Goal: Task Accomplishment & Management: Use online tool/utility

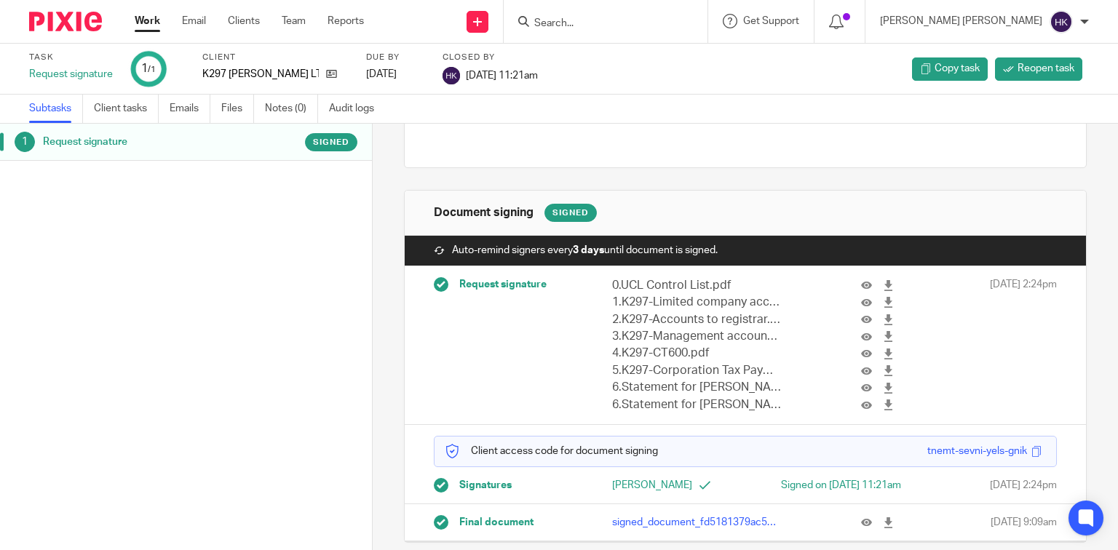
scroll to position [160, 0]
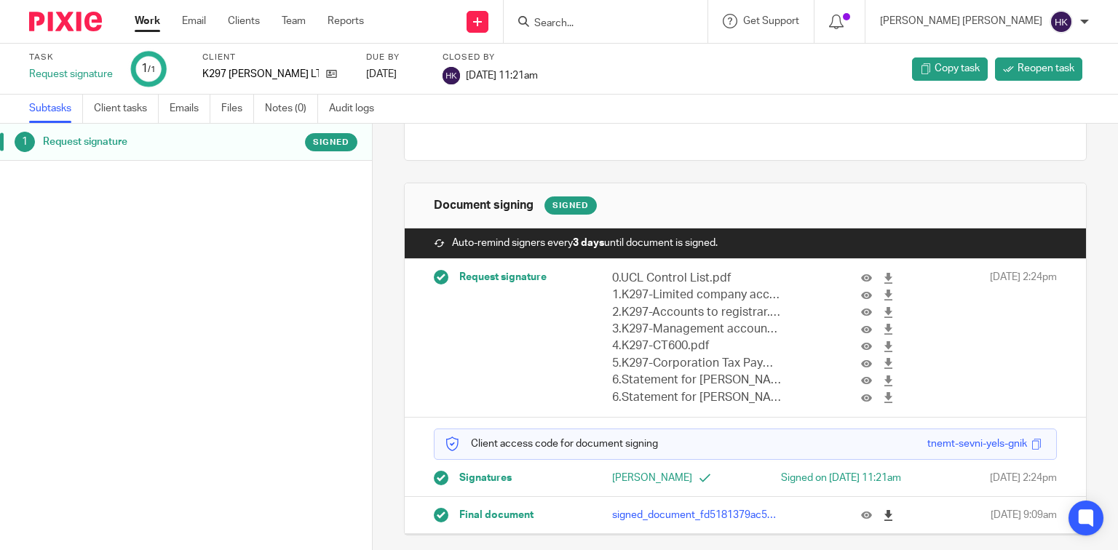
click at [883, 516] on icon at bounding box center [888, 515] width 11 height 11
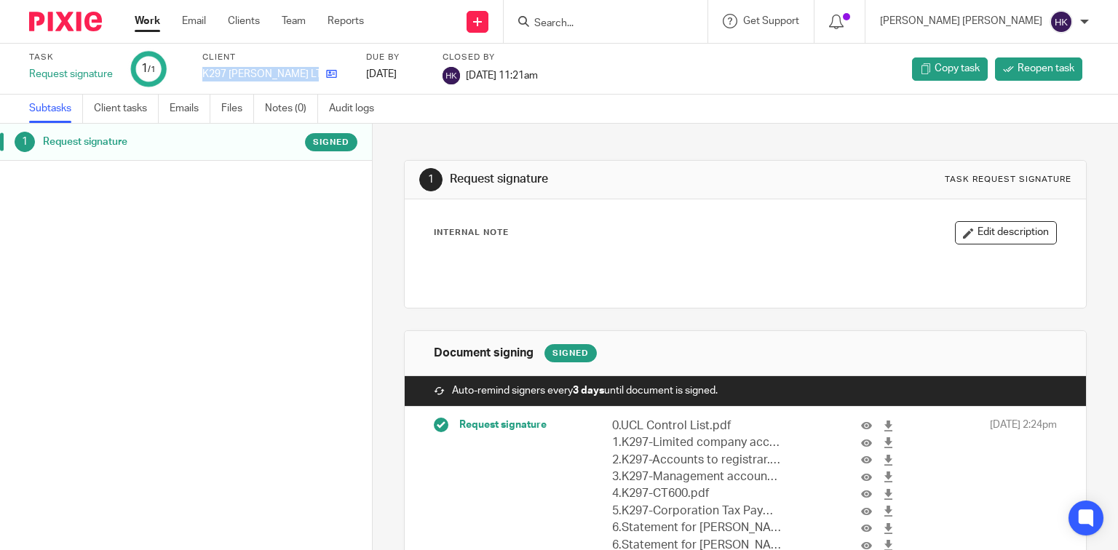
drag, startPoint x: 202, startPoint y: 73, endPoint x: 312, endPoint y: 75, distance: 109.2
click at [312, 75] on div "K297 KINGSLEY GP LTD" at bounding box center [275, 74] width 146 height 15
copy div "K297 KINGSLEY GP LTD"
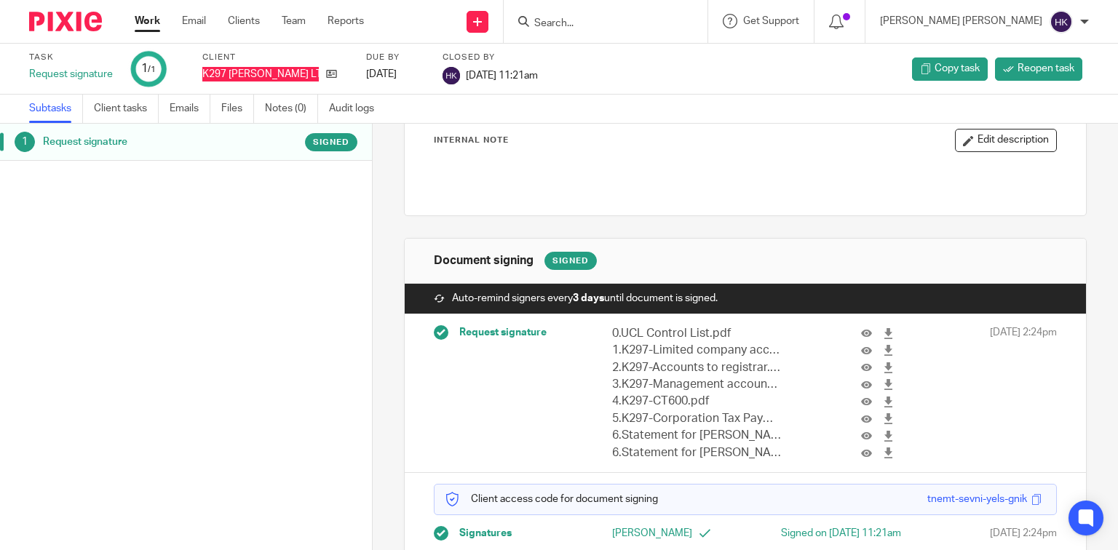
scroll to position [160, 0]
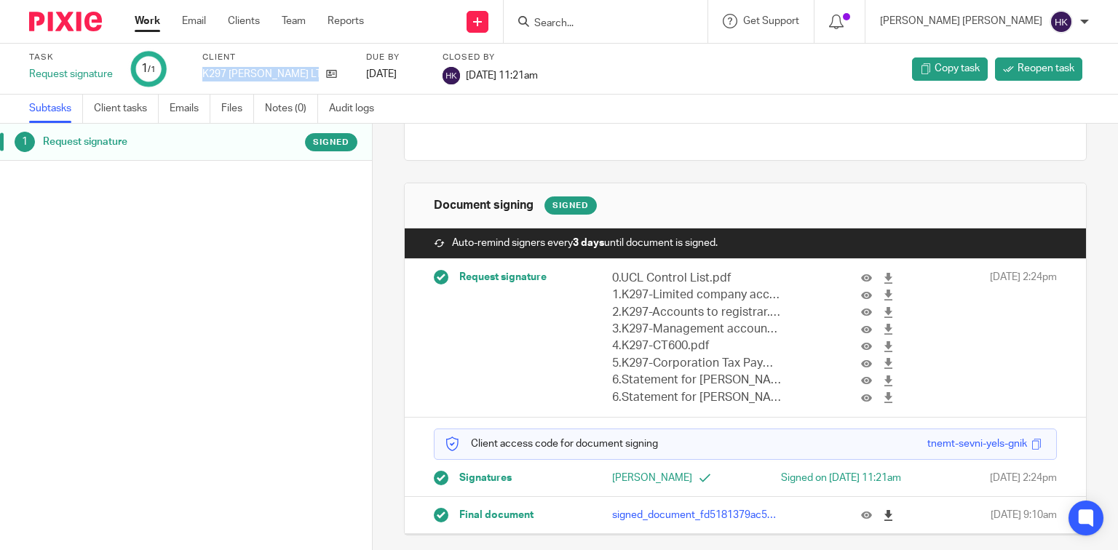
click at [883, 515] on icon at bounding box center [888, 515] width 11 height 11
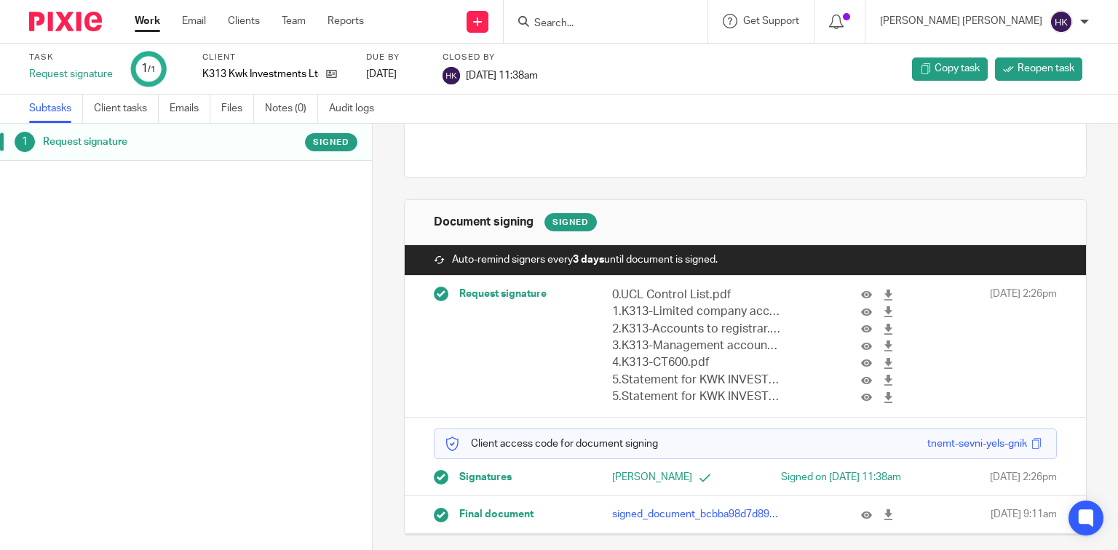
scroll to position [143, 0]
click at [883, 514] on icon at bounding box center [888, 515] width 11 height 11
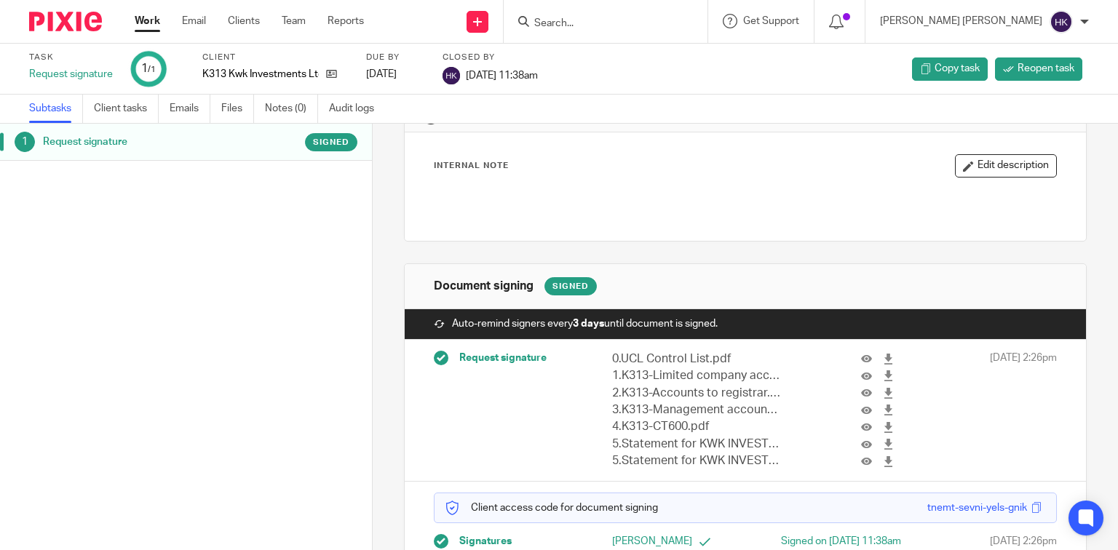
scroll to position [143, 0]
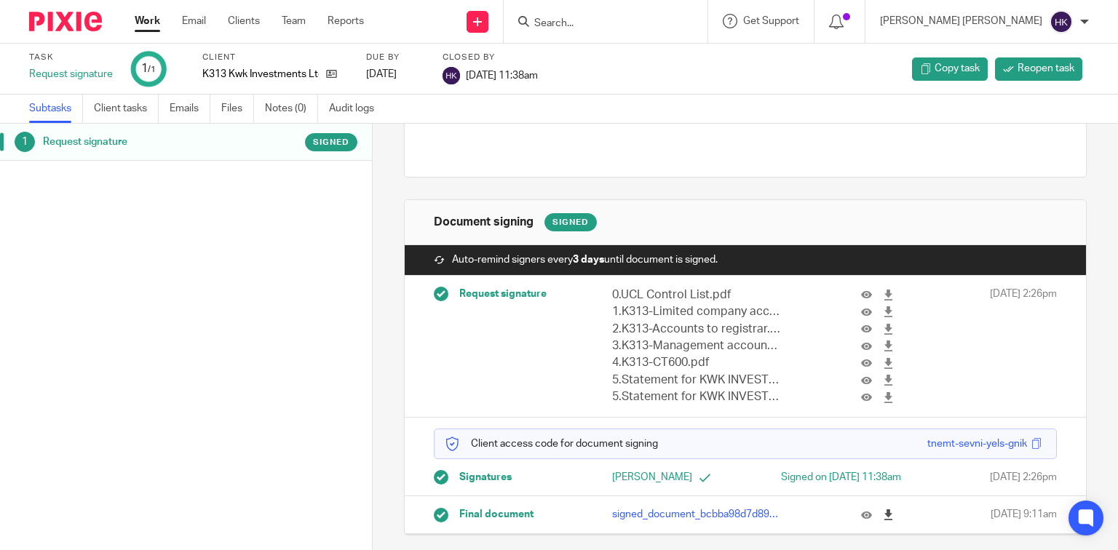
click at [883, 518] on icon at bounding box center [888, 515] width 11 height 11
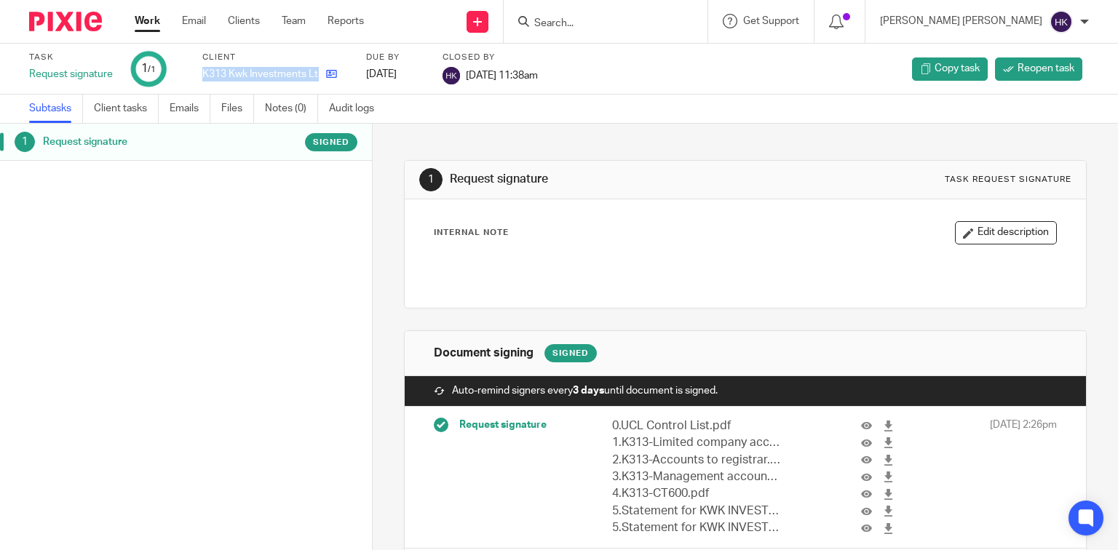
click at [321, 76] on div "K313 Kwk Investments Ltd" at bounding box center [275, 74] width 146 height 15
copy div "K313 Kwk Investments Ltd"
click at [76, 23] on img at bounding box center [65, 22] width 73 height 20
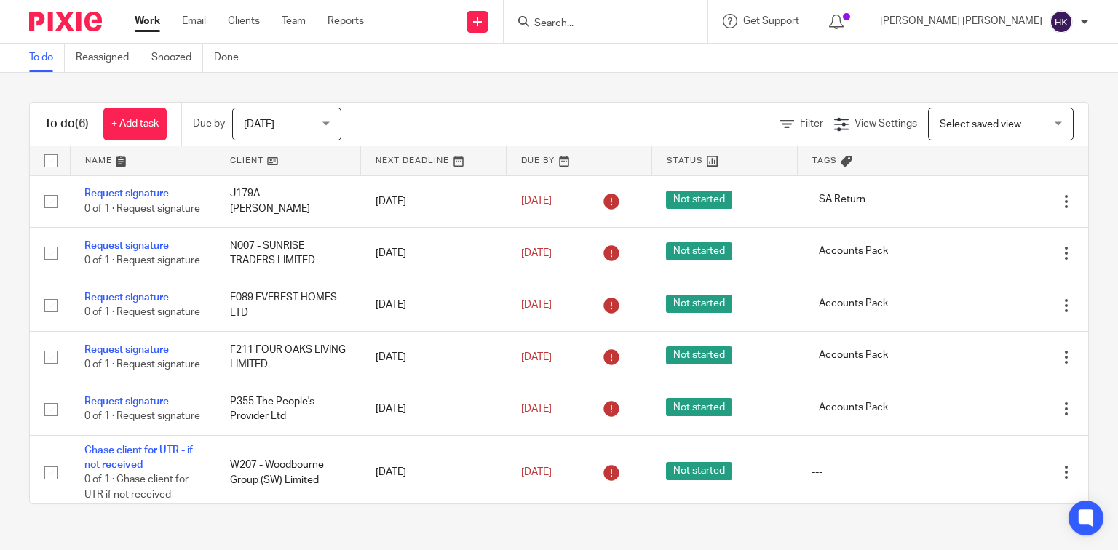
click at [321, 123] on span "[DATE]" at bounding box center [282, 123] width 77 height 31
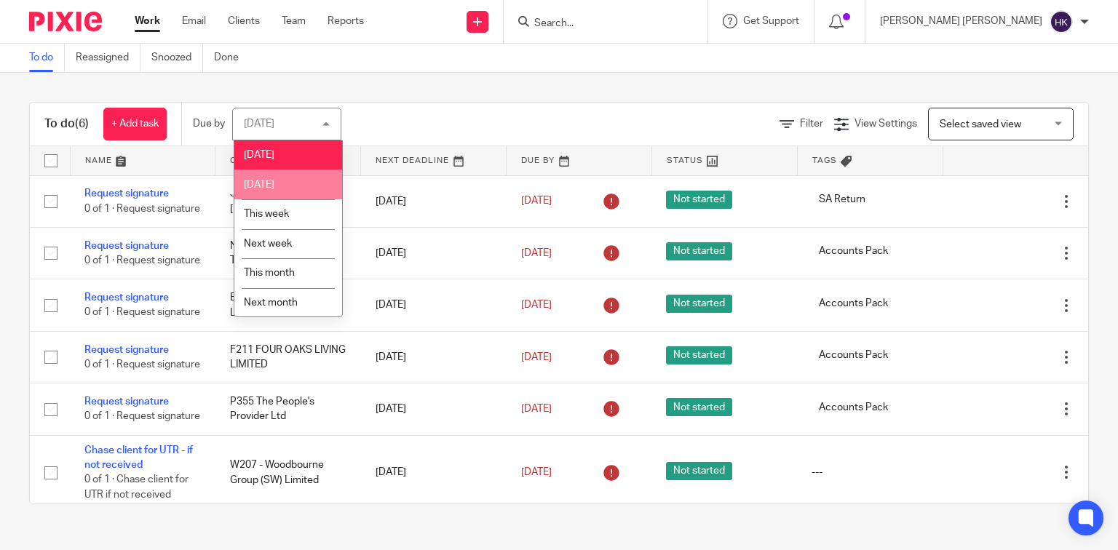
click at [306, 188] on li "[DATE]" at bounding box center [288, 185] width 108 height 30
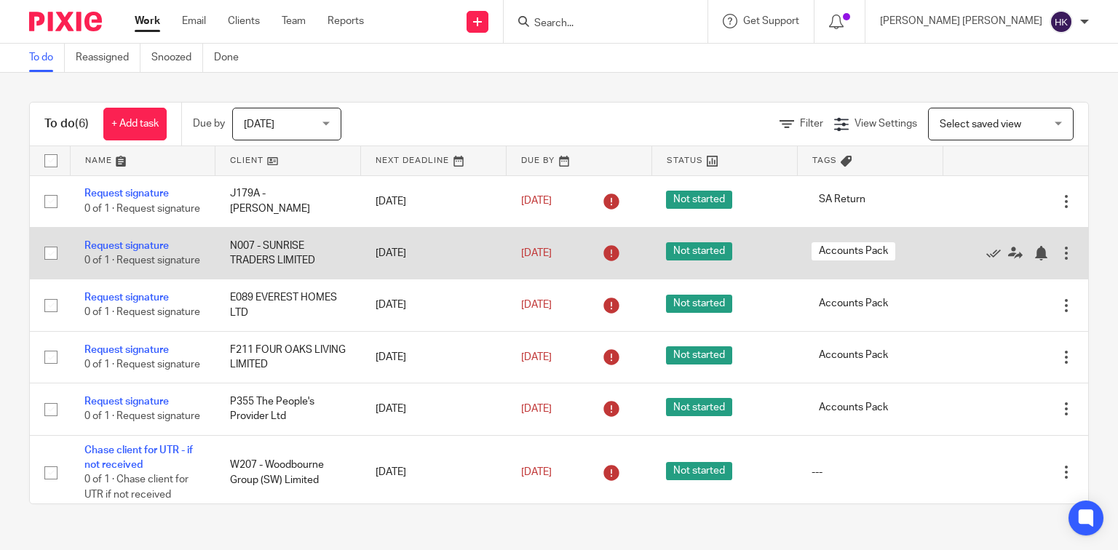
scroll to position [34, 0]
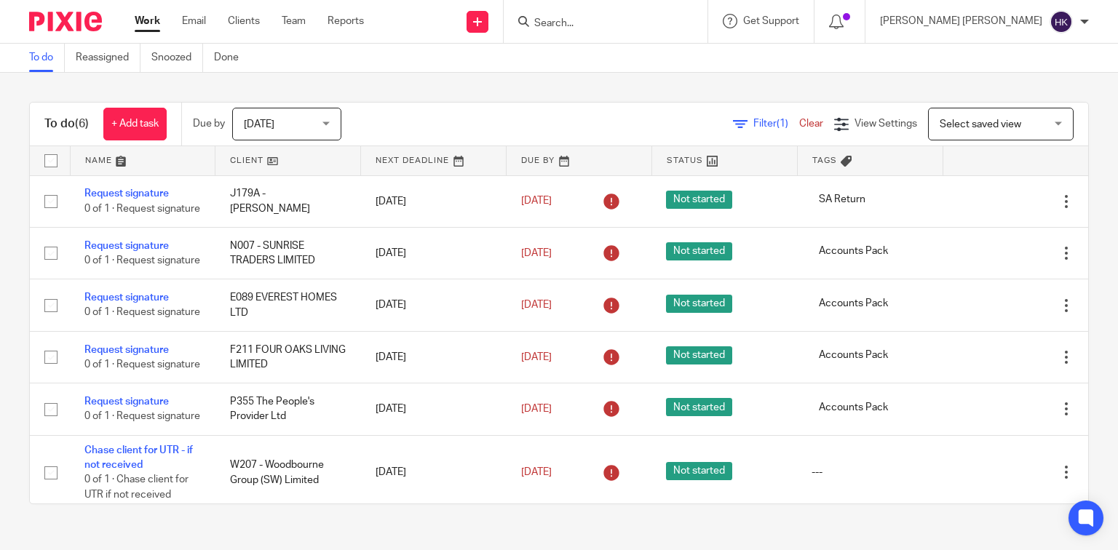
click at [319, 129] on span "[DATE]" at bounding box center [282, 123] width 77 height 31
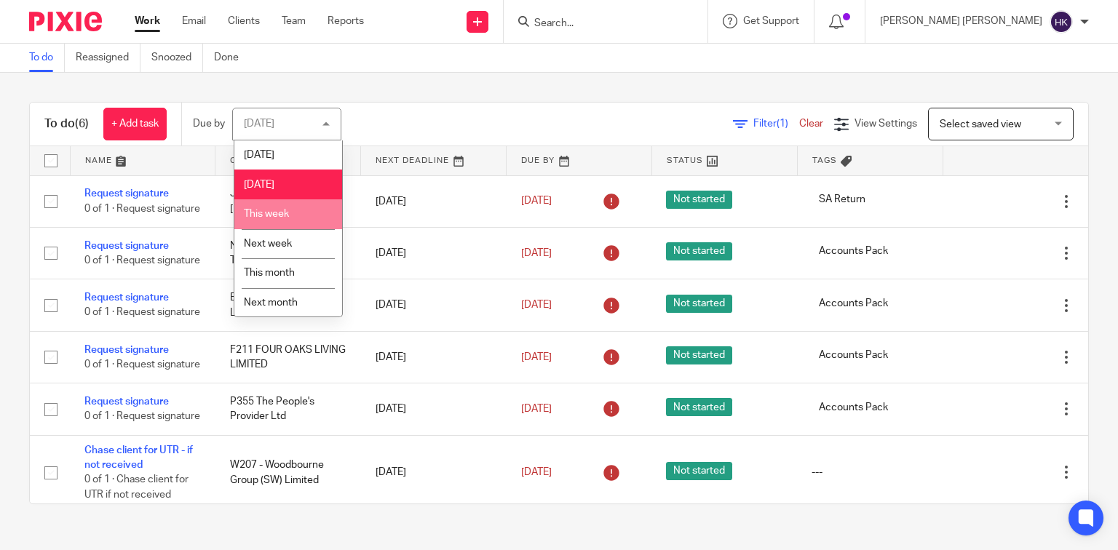
click at [296, 213] on li "This week" at bounding box center [288, 215] width 108 height 30
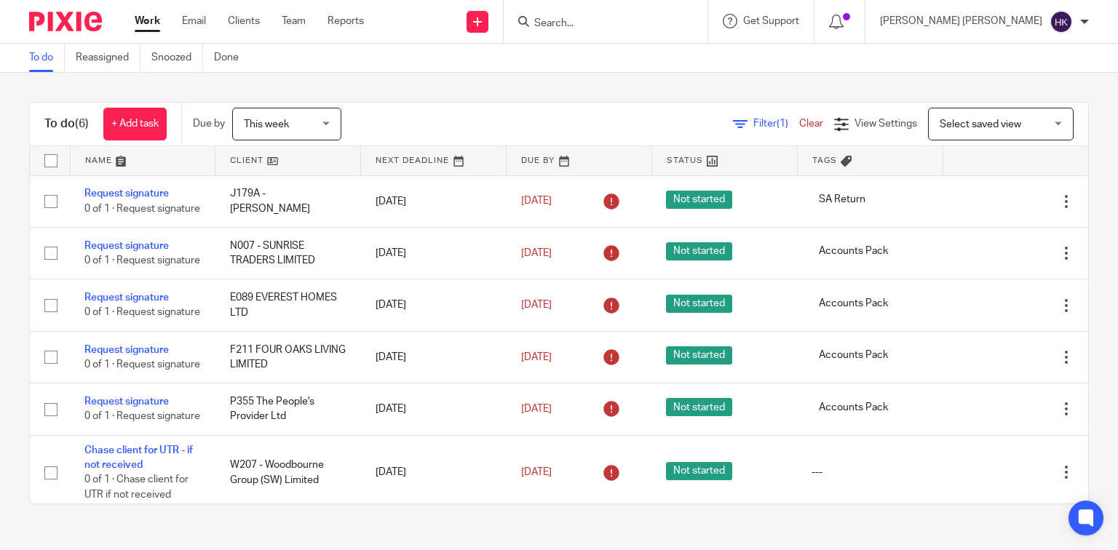
click at [320, 125] on span "This week" at bounding box center [282, 123] width 77 height 31
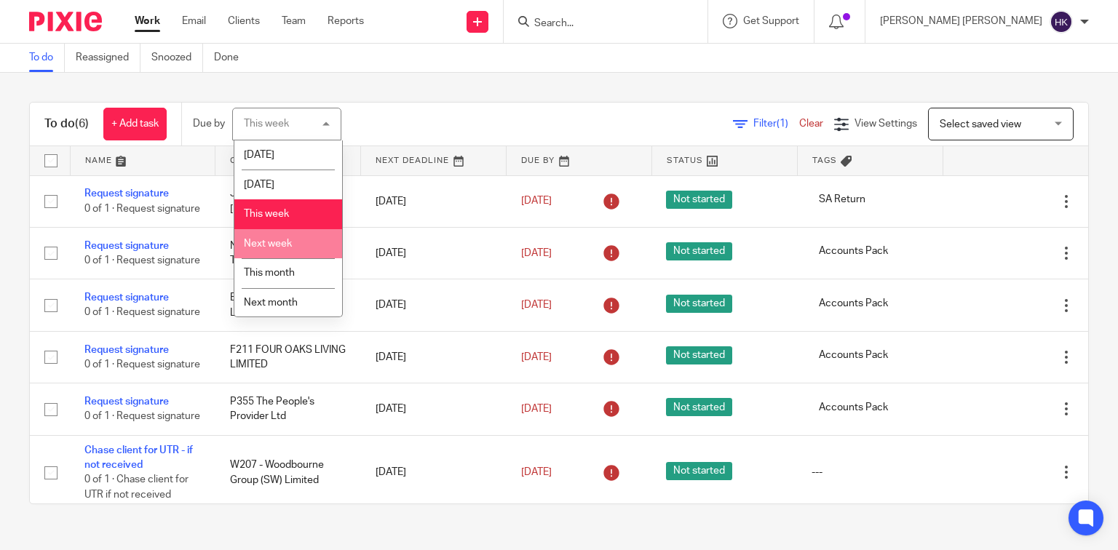
click at [301, 245] on li "Next week" at bounding box center [288, 244] width 108 height 30
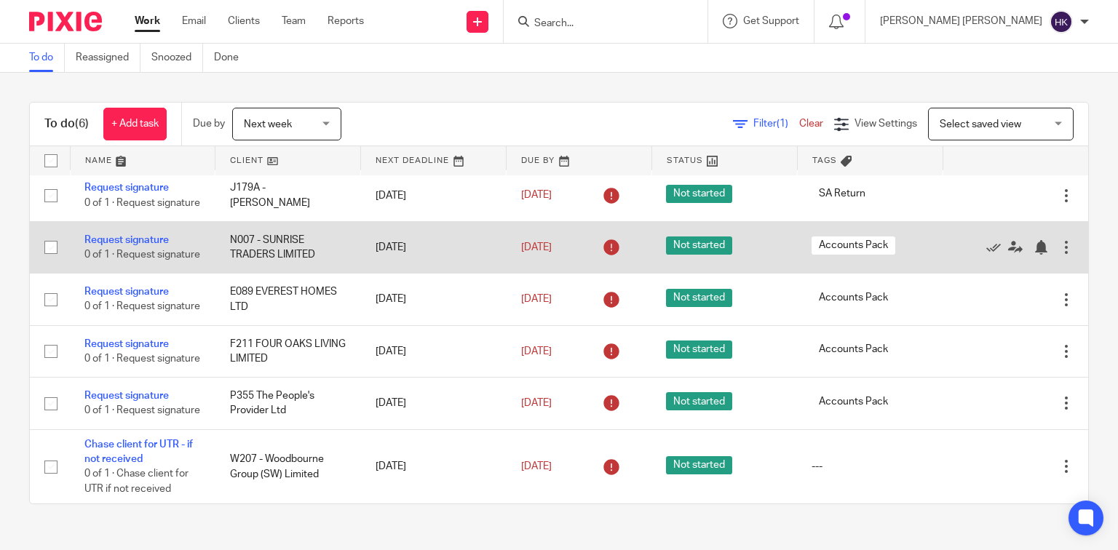
scroll to position [49, 0]
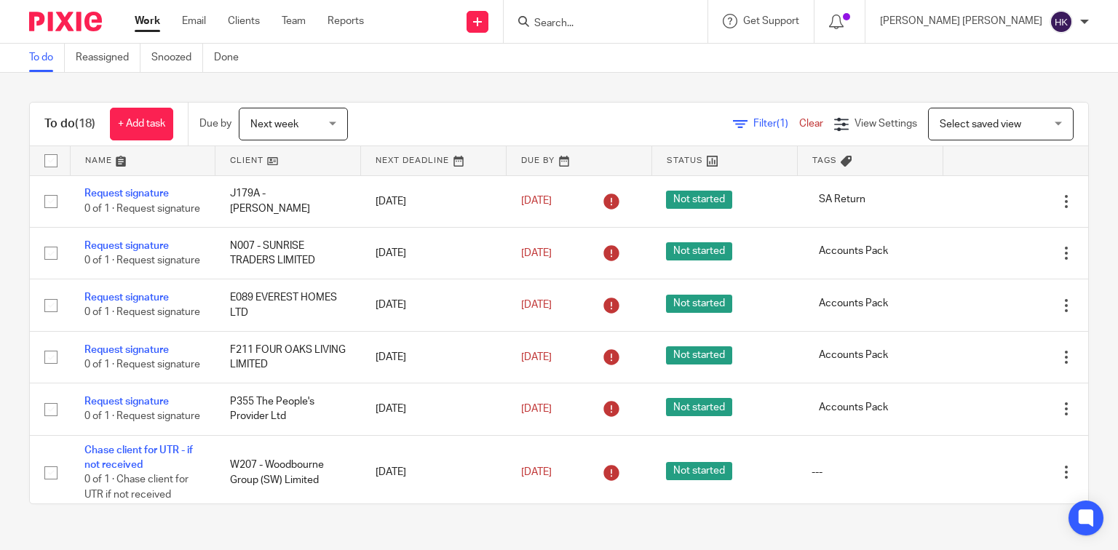
click at [81, 23] on img at bounding box center [65, 22] width 73 height 20
